Goal: Task Accomplishment & Management: Manage account settings

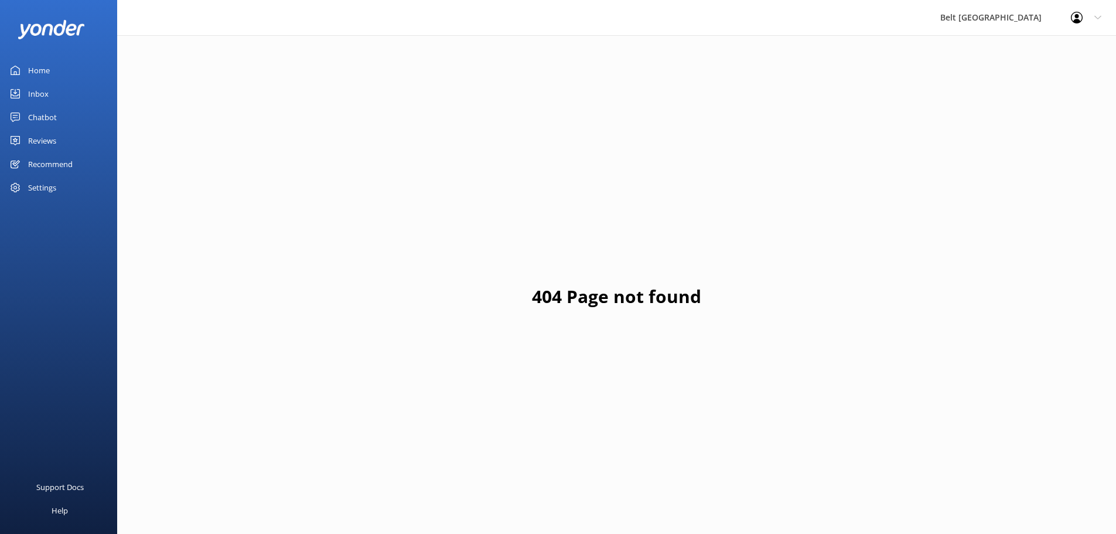
click at [42, 138] on div "Reviews" at bounding box center [42, 140] width 28 height 23
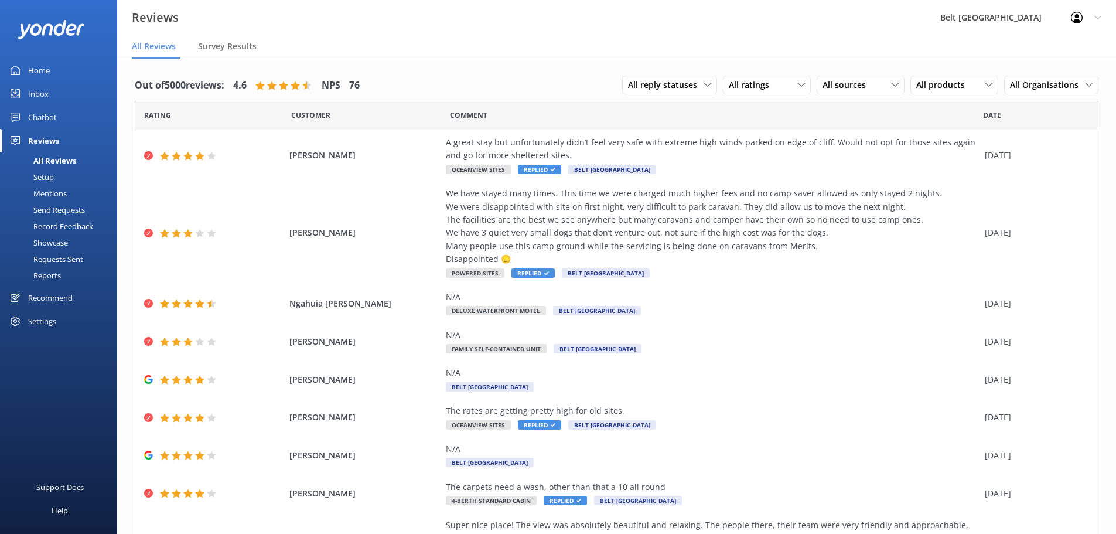
click at [36, 117] on div "Chatbot" at bounding box center [42, 116] width 29 height 23
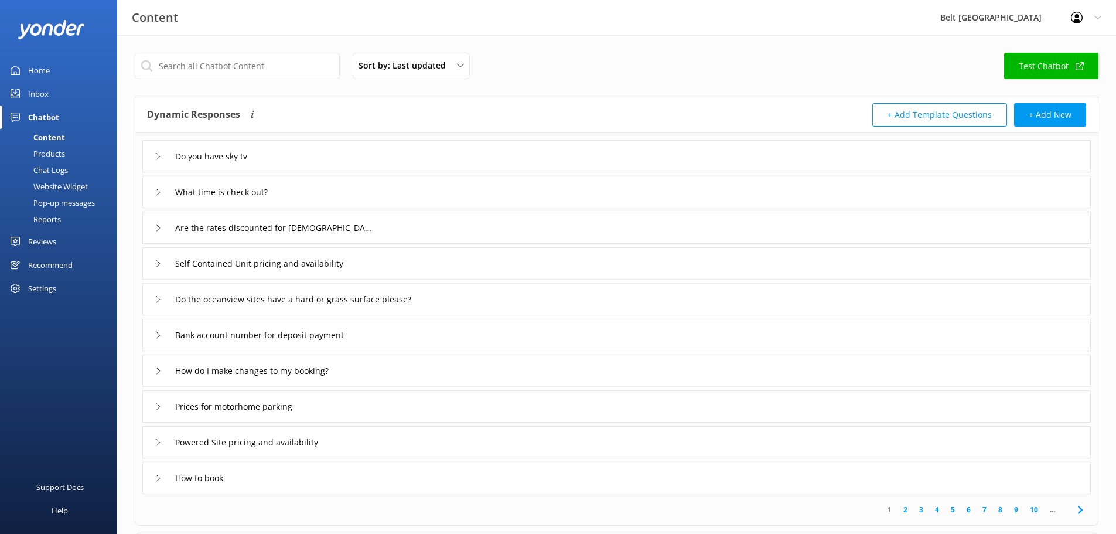
click at [25, 93] on link "Inbox" at bounding box center [58, 93] width 117 height 23
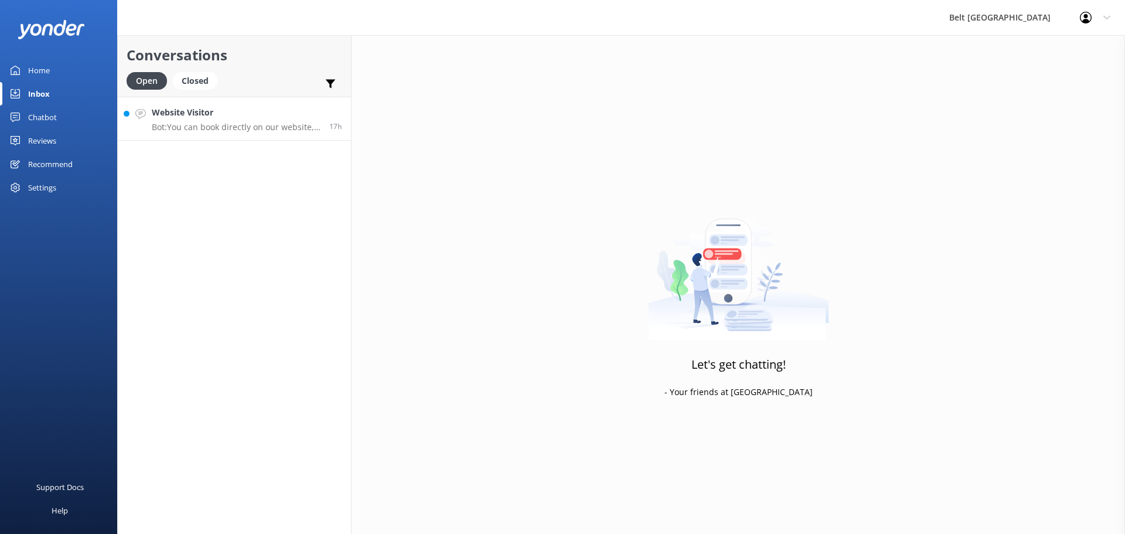
drag, startPoint x: 219, startPoint y: 155, endPoint x: 228, endPoint y: 139, distance: 18.7
click at [221, 153] on div "Conversations Open Closed Important Assigned to me Unassigned Website Visitor B…" at bounding box center [234, 284] width 234 height 499
click at [228, 133] on link "Website Visitor Bot: You can book directly on our website, which has live avail…" at bounding box center [234, 119] width 233 height 44
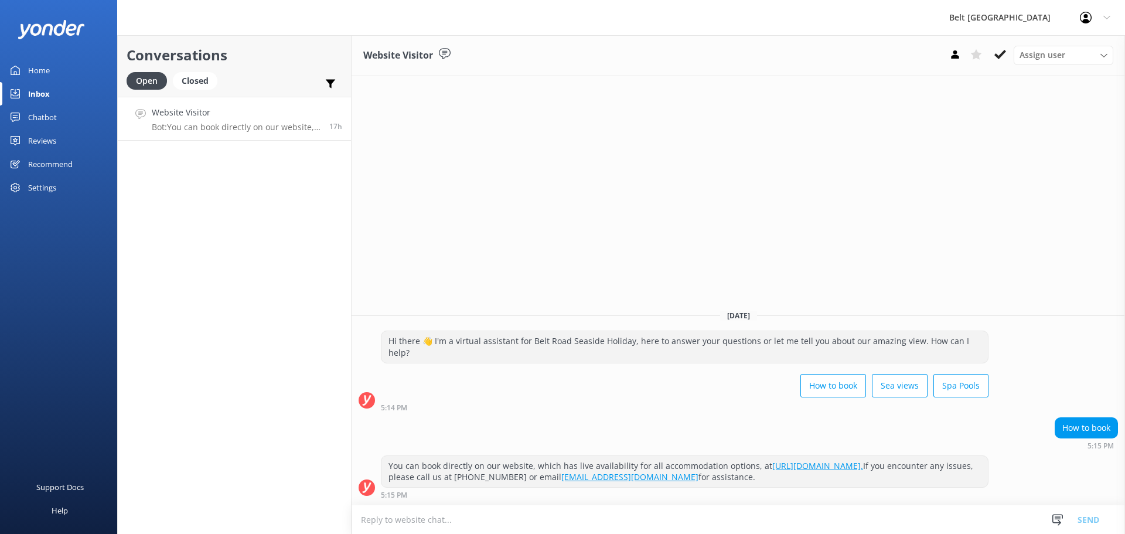
click at [1001, 54] on icon at bounding box center [1000, 55] width 12 height 12
